Goal: Task Accomplishment & Management: Complete application form

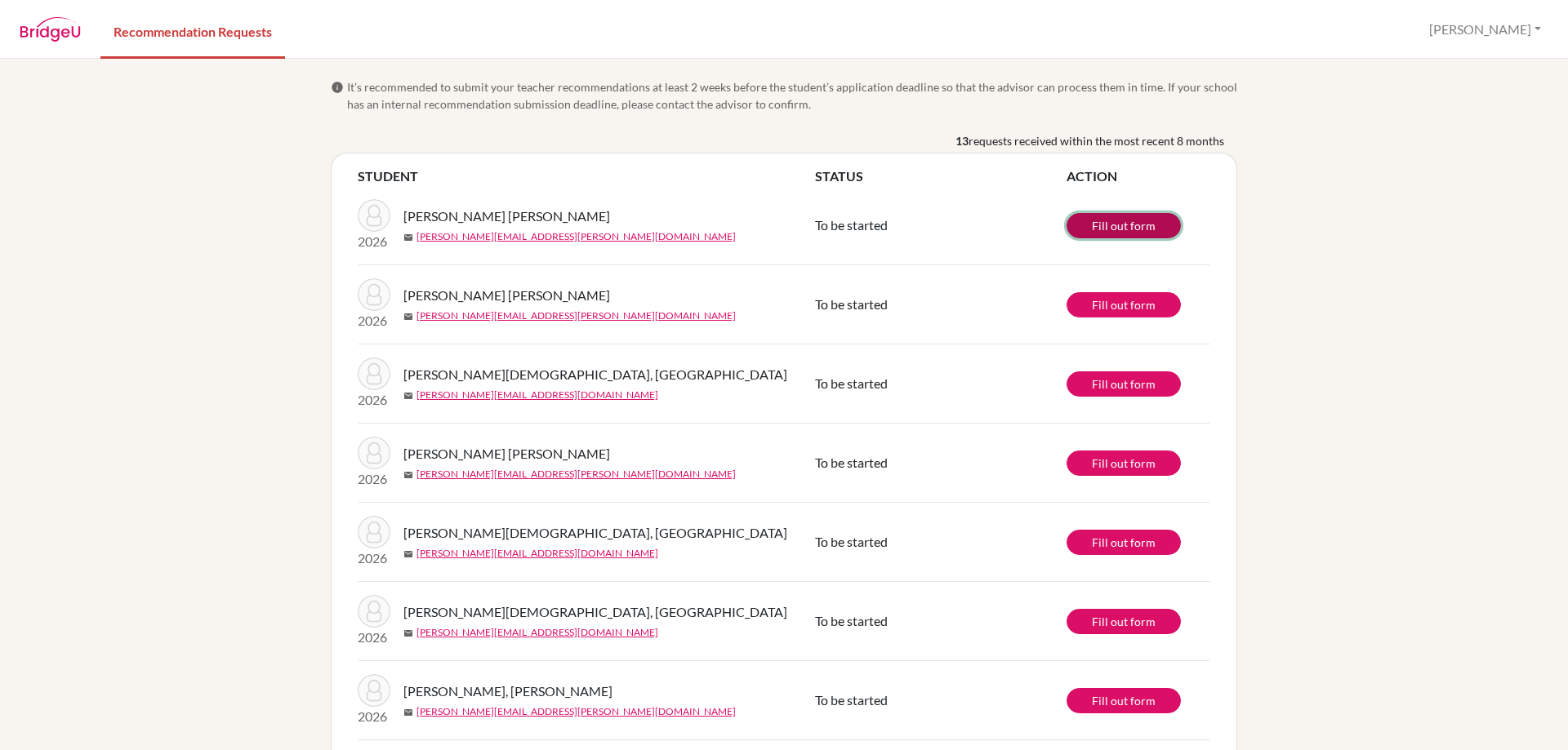
click at [1090, 227] on link "Fill out form" at bounding box center [1123, 226] width 115 height 25
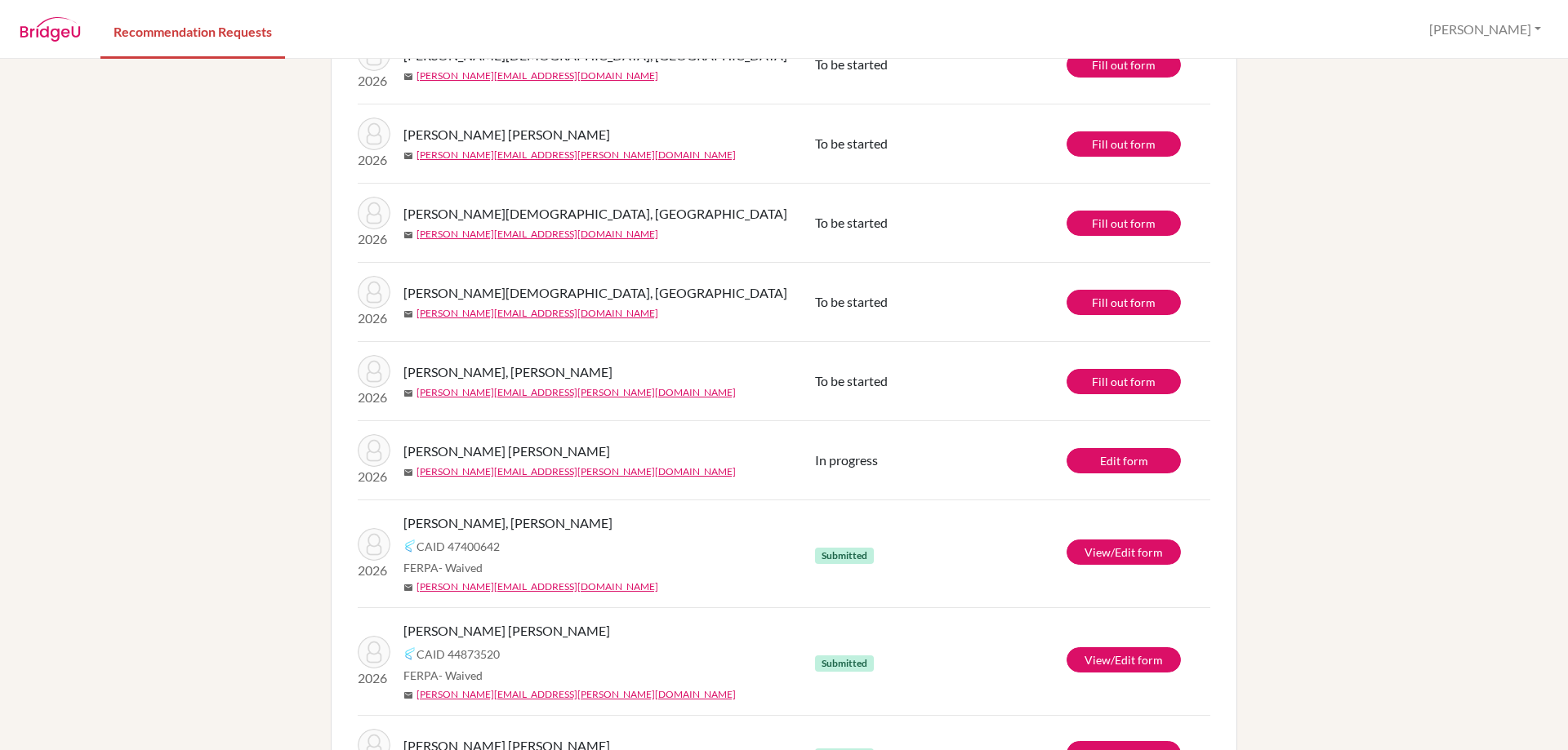
scroll to position [245, 0]
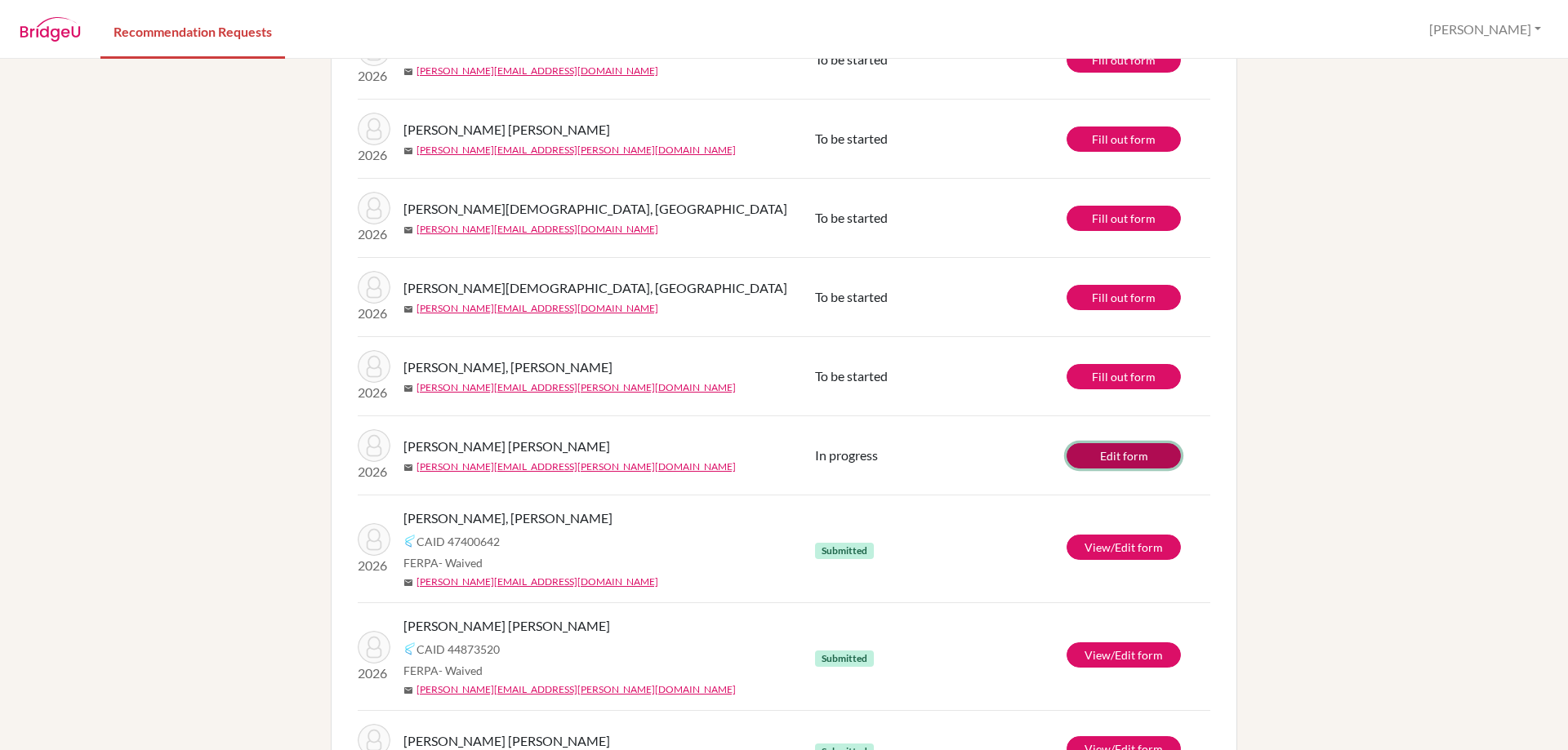
click at [1092, 457] on link "Edit form" at bounding box center [1123, 456] width 115 height 25
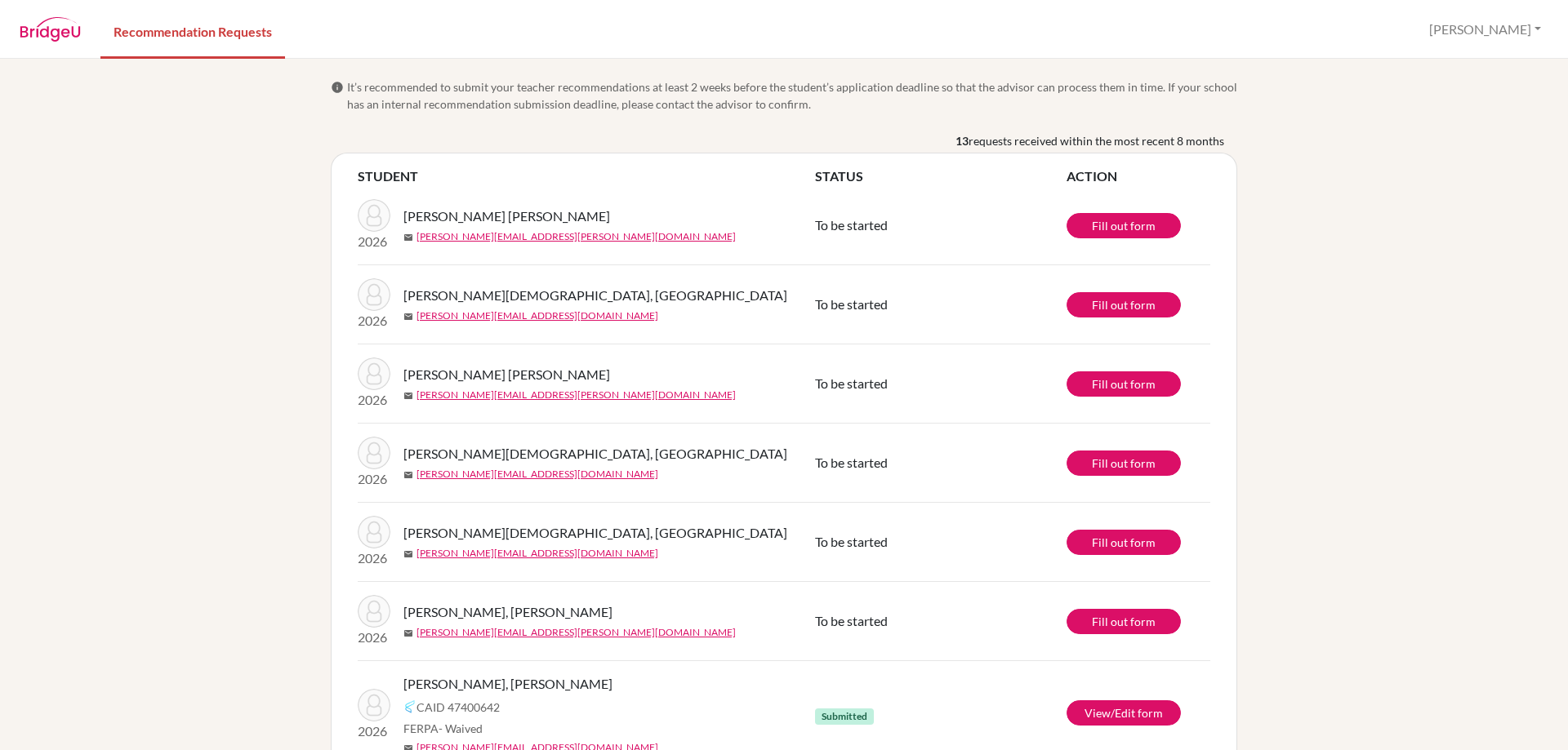
drag, startPoint x: 397, startPoint y: 372, endPoint x: 711, endPoint y: 372, distance: 314.0
click at [711, 372] on div "[PERSON_NAME] [PERSON_NAME]" at bounding box center [615, 375] width 424 height 20
copy span "[PERSON_NAME] [PERSON_NAME]"
click at [1095, 385] on link "Fill out form" at bounding box center [1123, 384] width 115 height 25
